Goal: Task Accomplishment & Management: Use online tool/utility

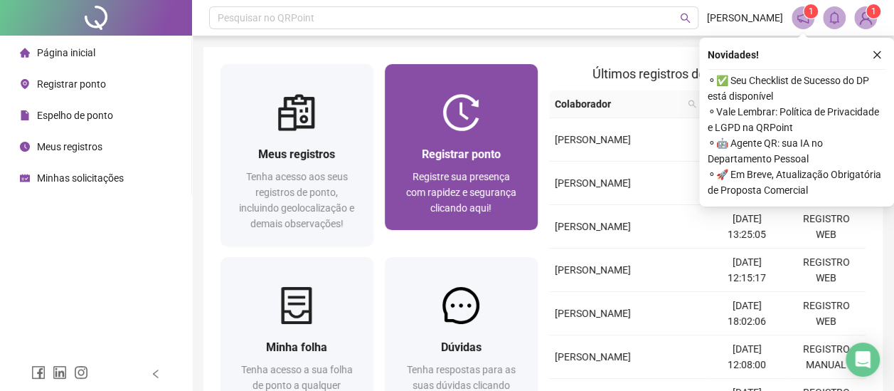
click at [408, 139] on div "Registrar ponto Registre sua presença com rapidez e segurança clicando aqui!" at bounding box center [461, 180] width 153 height 99
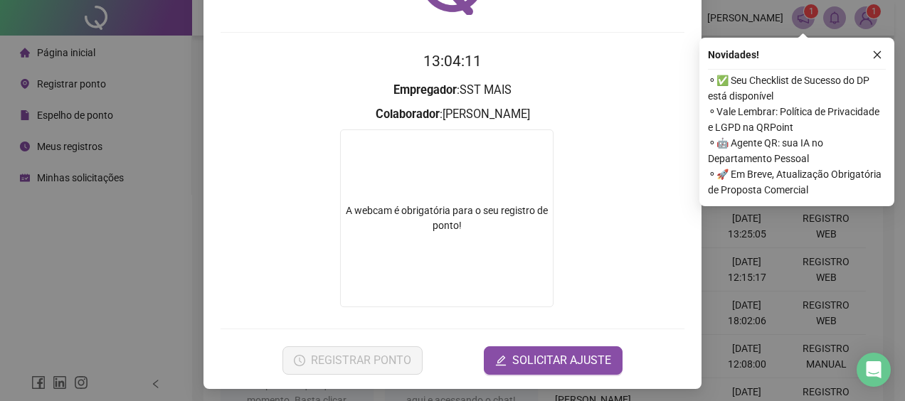
scroll to position [106, 0]
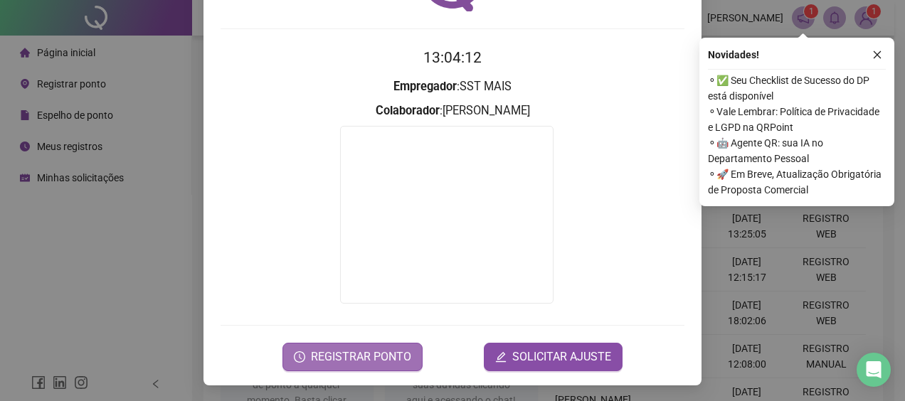
click at [339, 349] on span "REGISTRAR PONTO" at bounding box center [361, 357] width 100 height 17
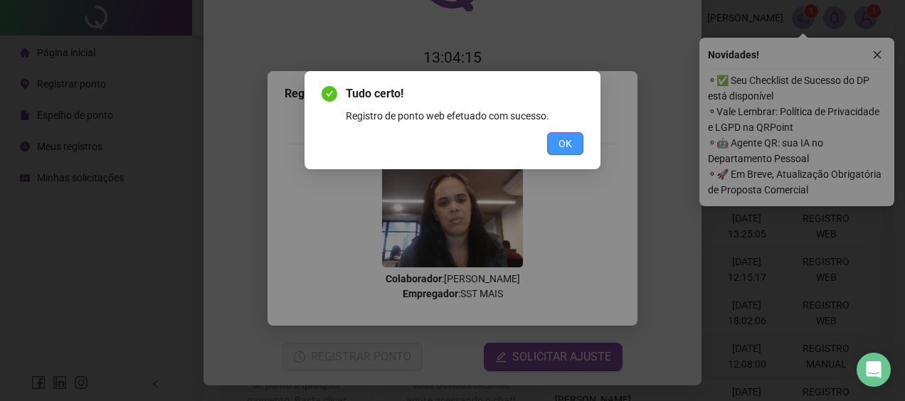
click at [556, 142] on button "OK" at bounding box center [565, 143] width 36 height 23
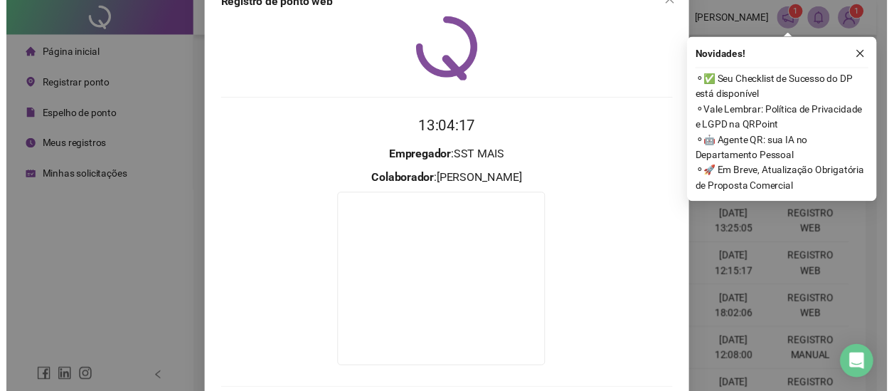
scroll to position [0, 0]
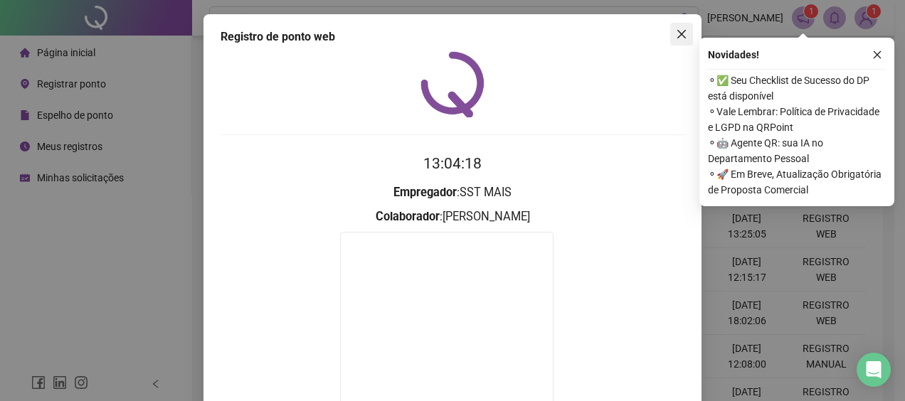
click at [676, 36] on icon "close" at bounding box center [681, 33] width 11 height 11
